Goal: Check status: Check status

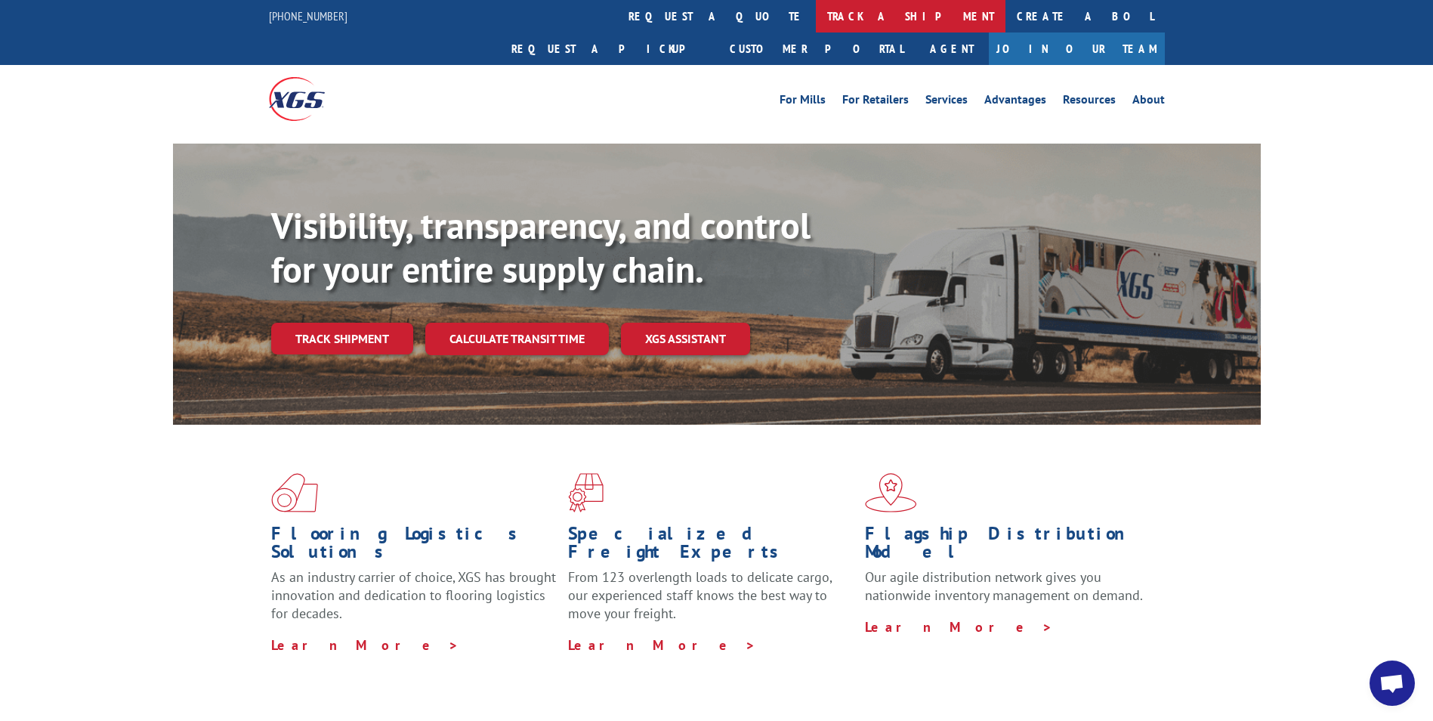
click at [816, 0] on link "track a shipment" at bounding box center [911, 16] width 190 height 32
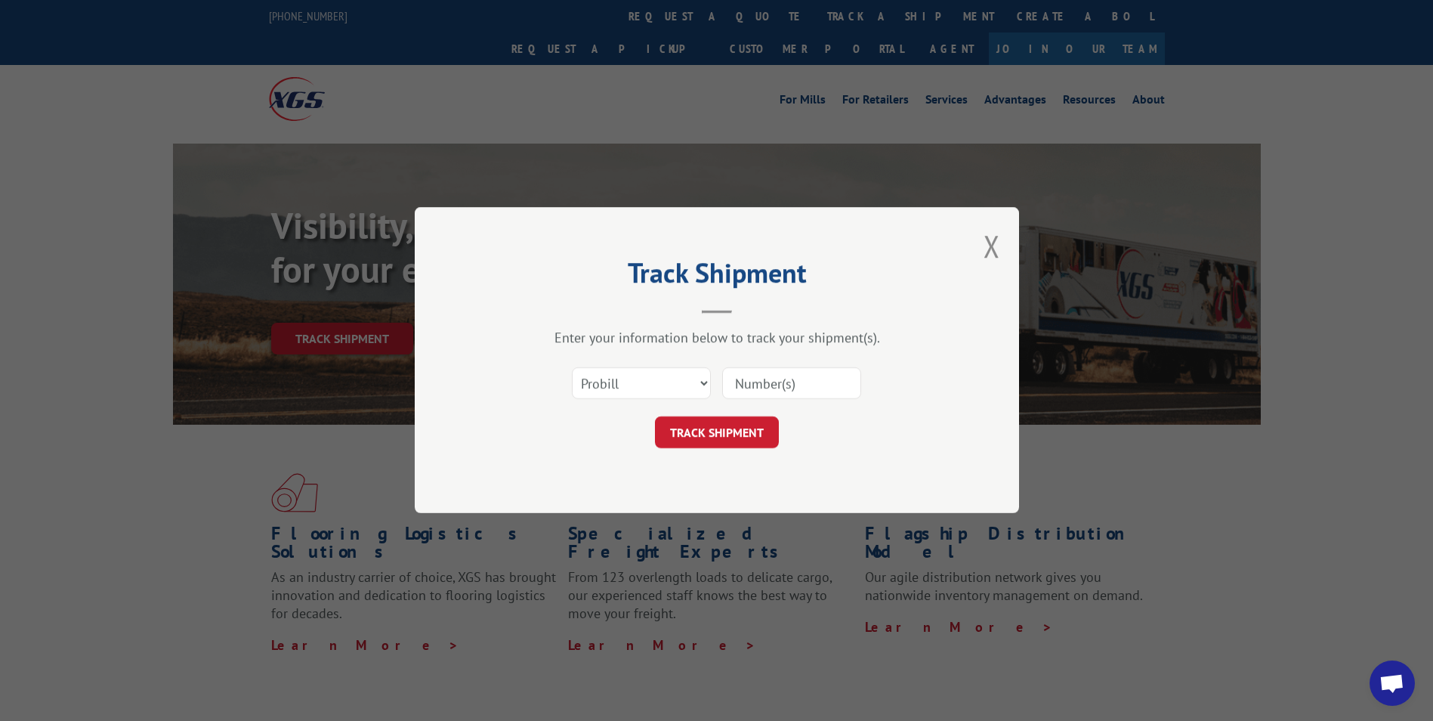
click at [767, 381] on input at bounding box center [791, 384] width 139 height 32
paste input "13531507"
type input "13531507"
click at [715, 427] on button "TRACK SHIPMENT" at bounding box center [717, 433] width 124 height 32
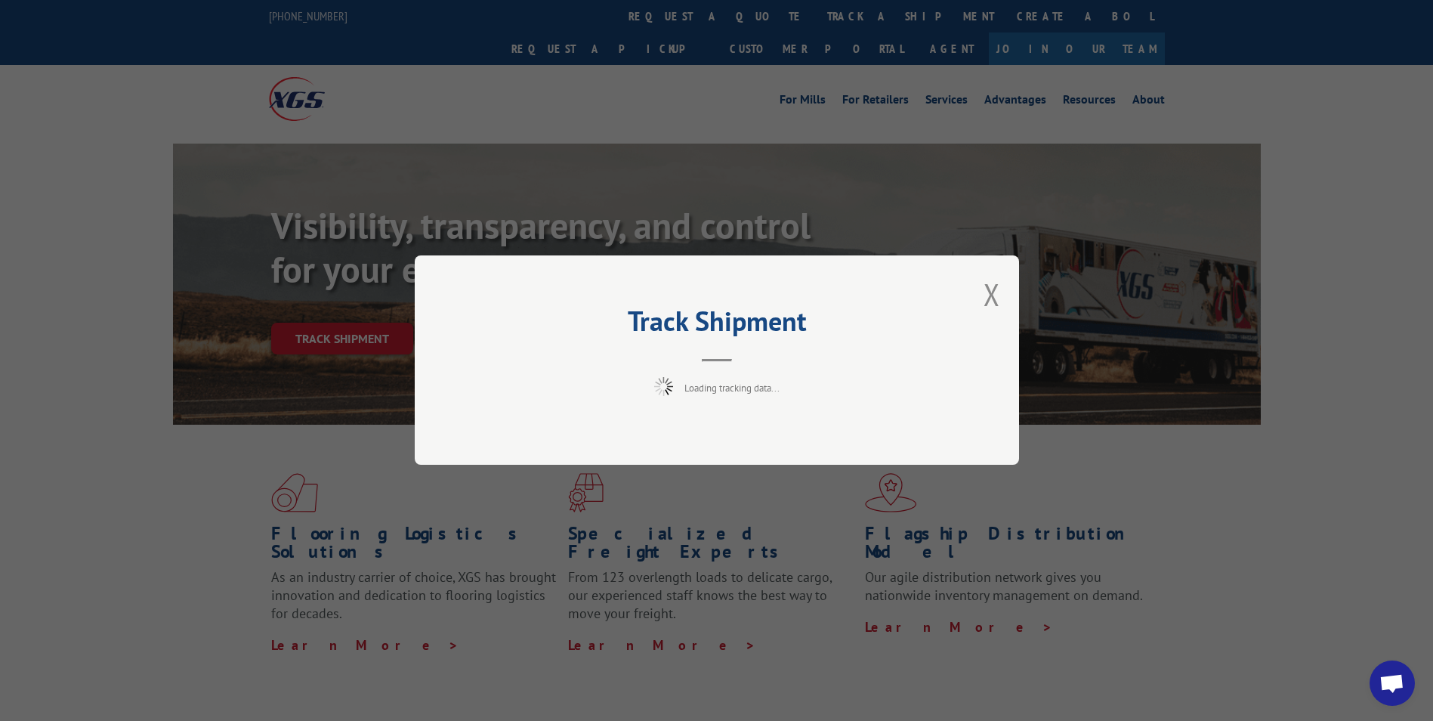
click at [810, 421] on div "Track Shipment Loading tracking data..." at bounding box center [717, 359] width 604 height 209
click at [840, 299] on div "Track Shipment Loading tracking data..." at bounding box center [717, 359] width 604 height 209
click at [992, 295] on button "Close modal" at bounding box center [991, 294] width 17 height 40
